Goal: Transaction & Acquisition: Obtain resource

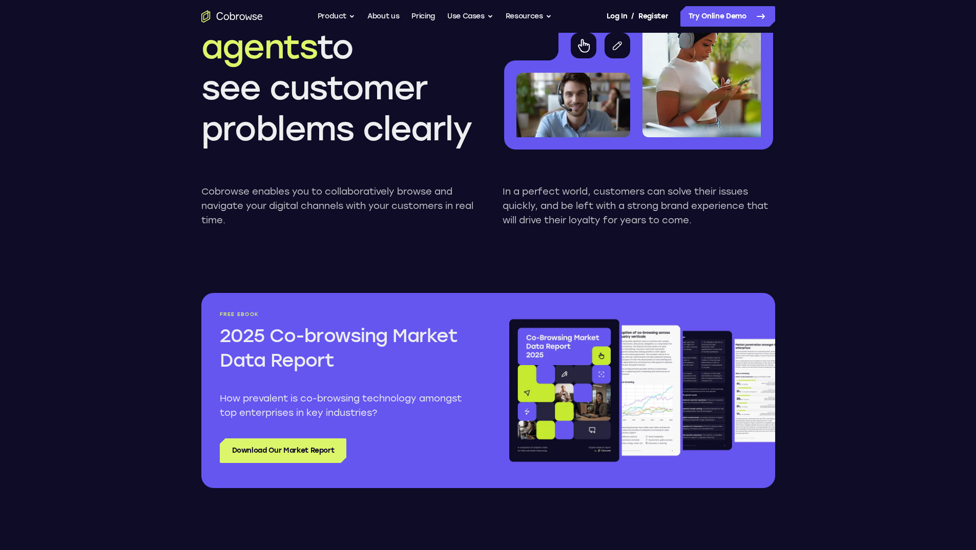
scroll to position [973, 0]
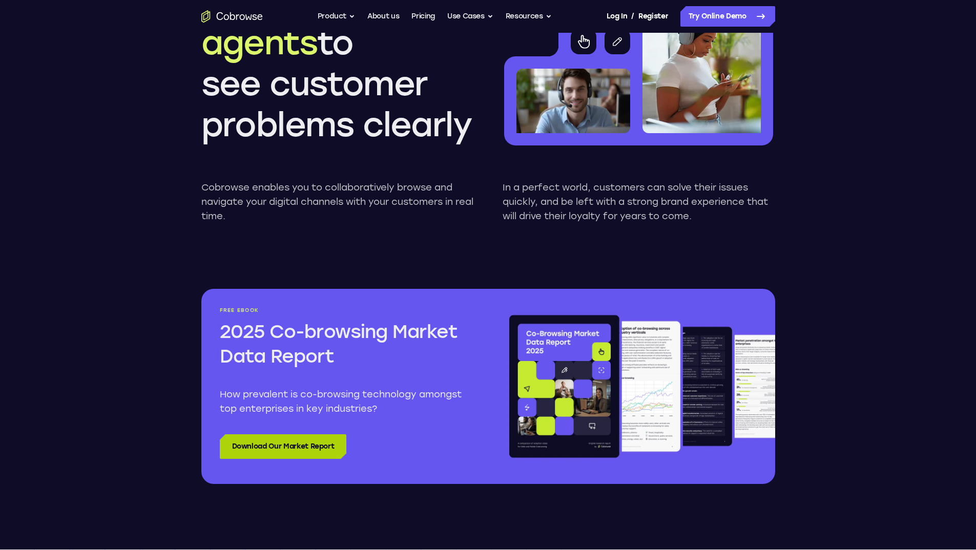
click at [245, 440] on link "Download Our Market Report" at bounding box center [283, 446] width 127 height 25
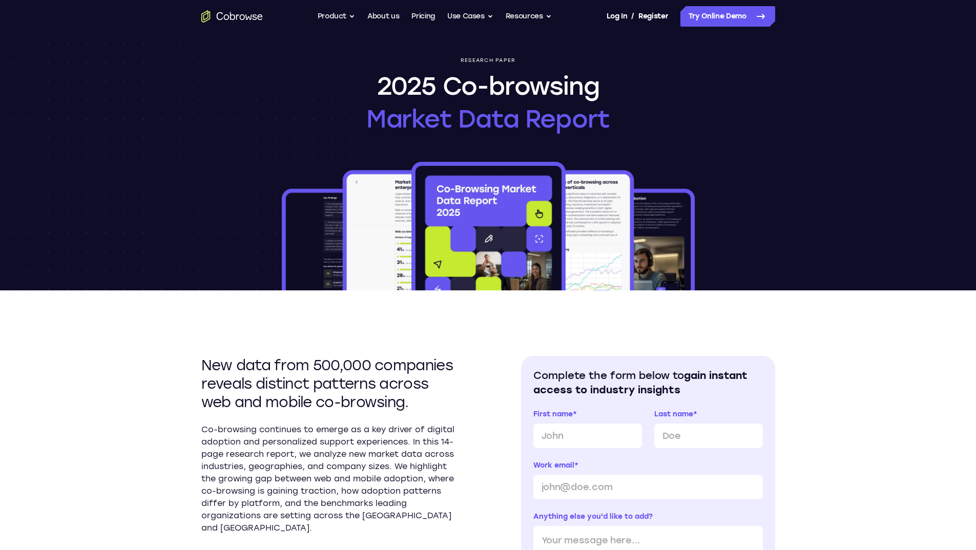
click at [732, 184] on div "Research paper 2025 Co-browsing Market Data Report" at bounding box center [488, 162] width 656 height 258
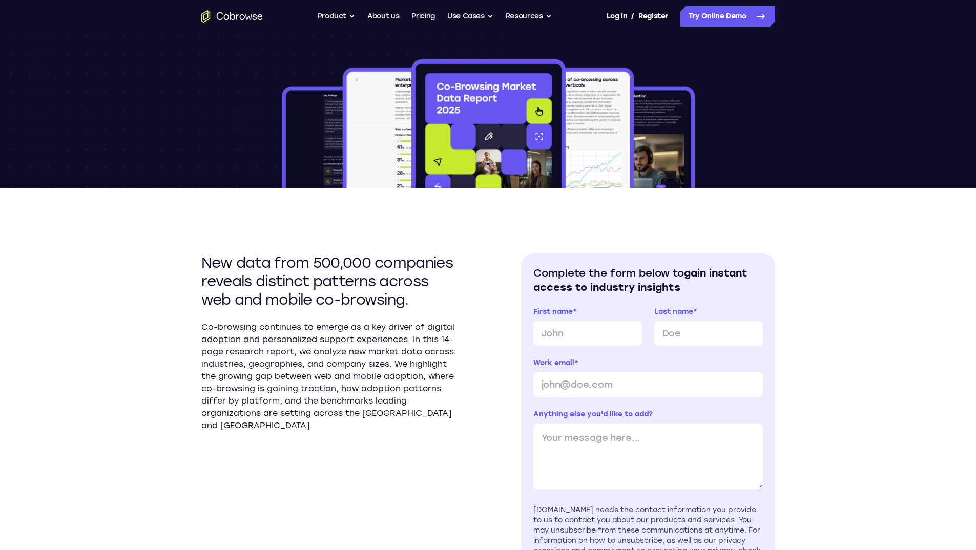
scroll to position [205, 0]
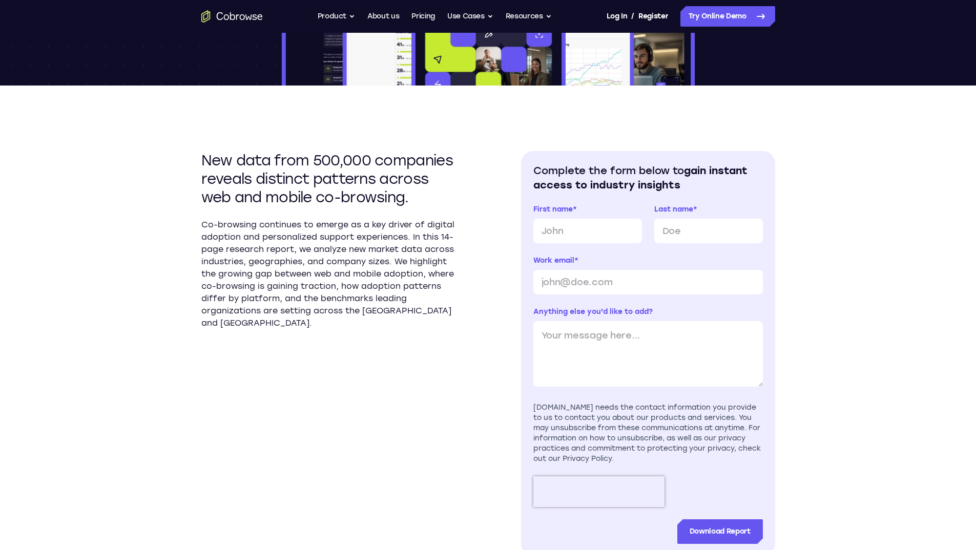
click at [518, 96] on div "New data from 500,000 companies reveals distinct patterns across web and mobile…" at bounding box center [488, 346] width 574 height 520
click at [664, 173] on h2 "Complete the form below to gain instant access to industry insights" at bounding box center [647, 177] width 229 height 29
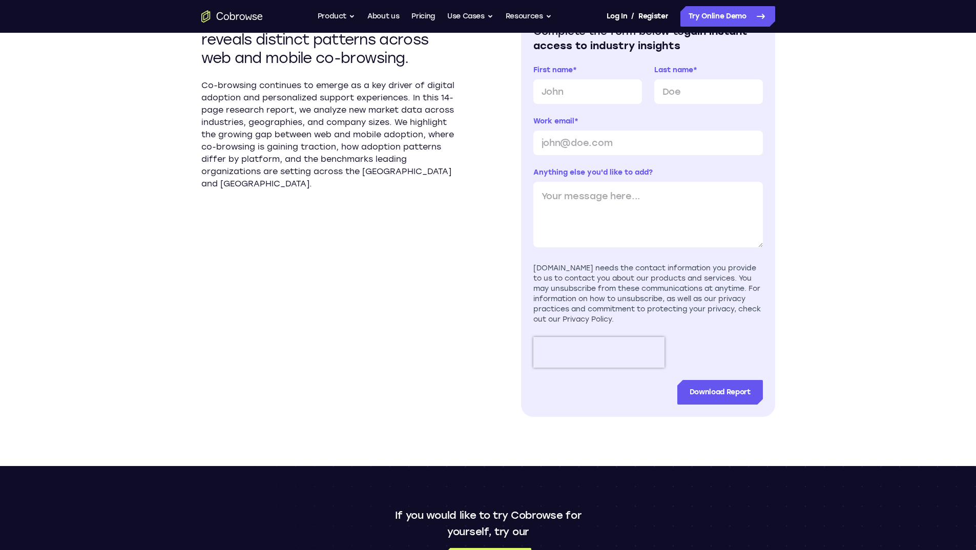
scroll to position [358, 0]
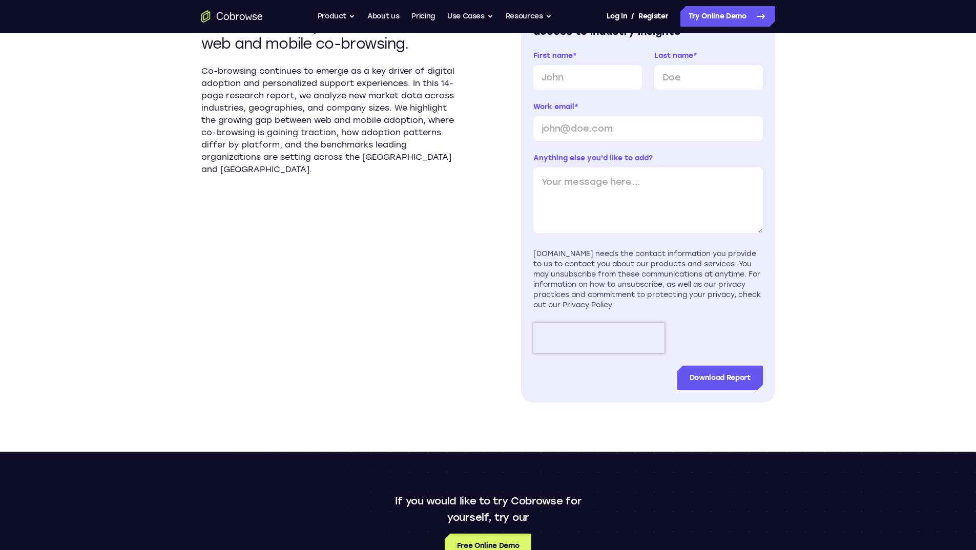
click at [529, 155] on section "Complete the form below to gain instant access to industry insights First name …" at bounding box center [648, 199] width 254 height 405
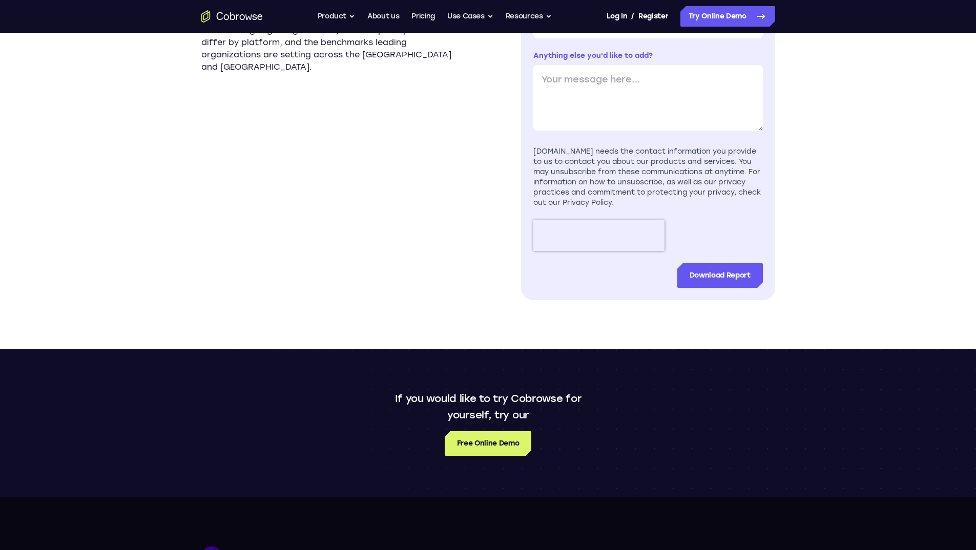
click at [322, 122] on section "New data from 500,000 companies reveals distinct patterns across web and mobile…" at bounding box center [328, 97] width 254 height 405
click at [689, 151] on div "[DOMAIN_NAME] needs the contact information you provide to us to contact you ab…" at bounding box center [647, 176] width 229 height 61
click at [328, 187] on section "New data from 500,000 companies reveals distinct patterns across web and mobile…" at bounding box center [328, 97] width 254 height 405
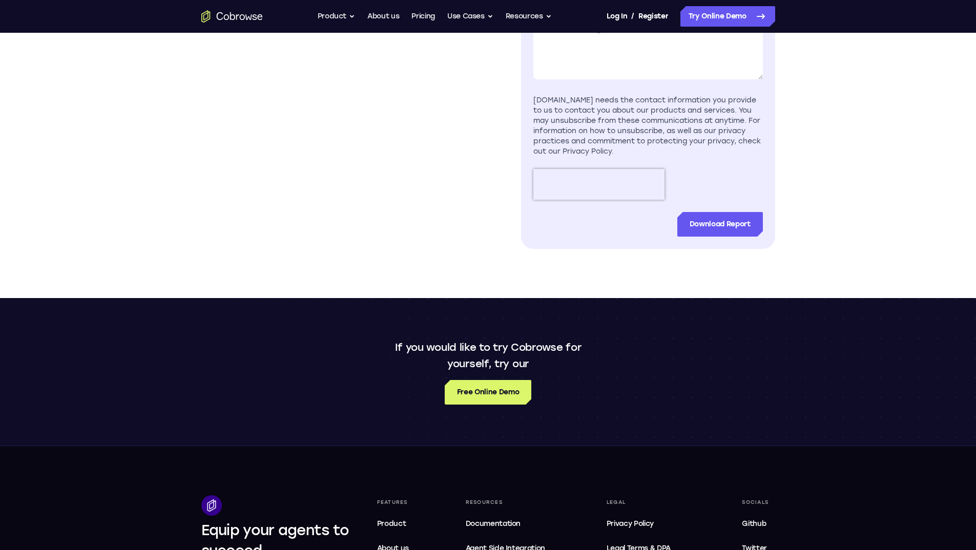
click at [741, 150] on div "[DOMAIN_NAME] needs the contact information you provide to us to contact you ab…" at bounding box center [647, 125] width 229 height 61
